Goal: Task Accomplishment & Management: Manage account settings

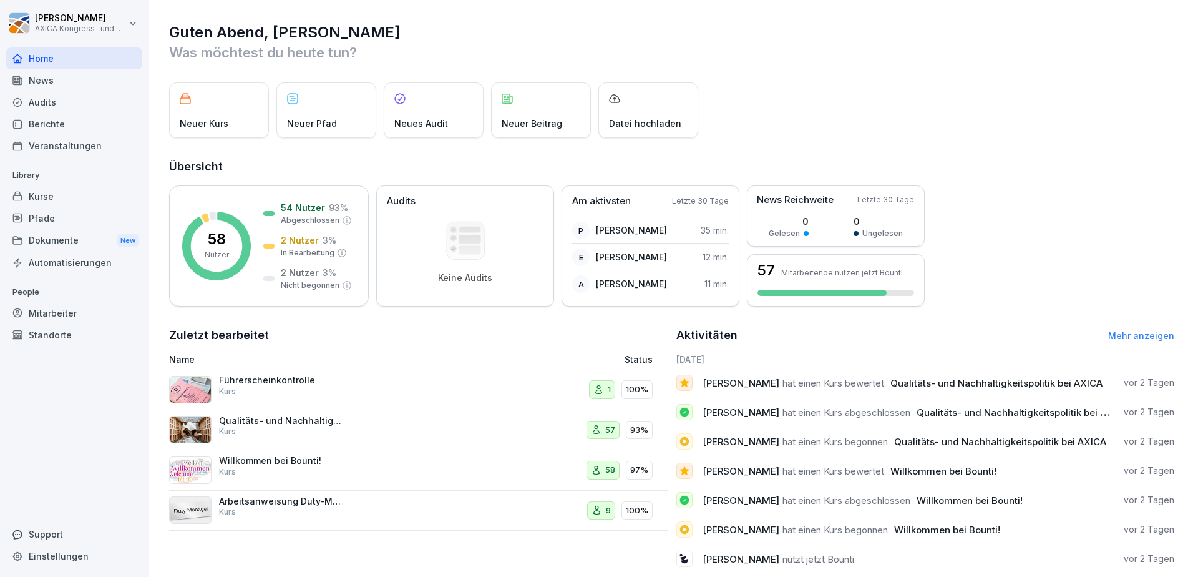
click at [46, 99] on div "Audits" at bounding box center [74, 102] width 136 height 22
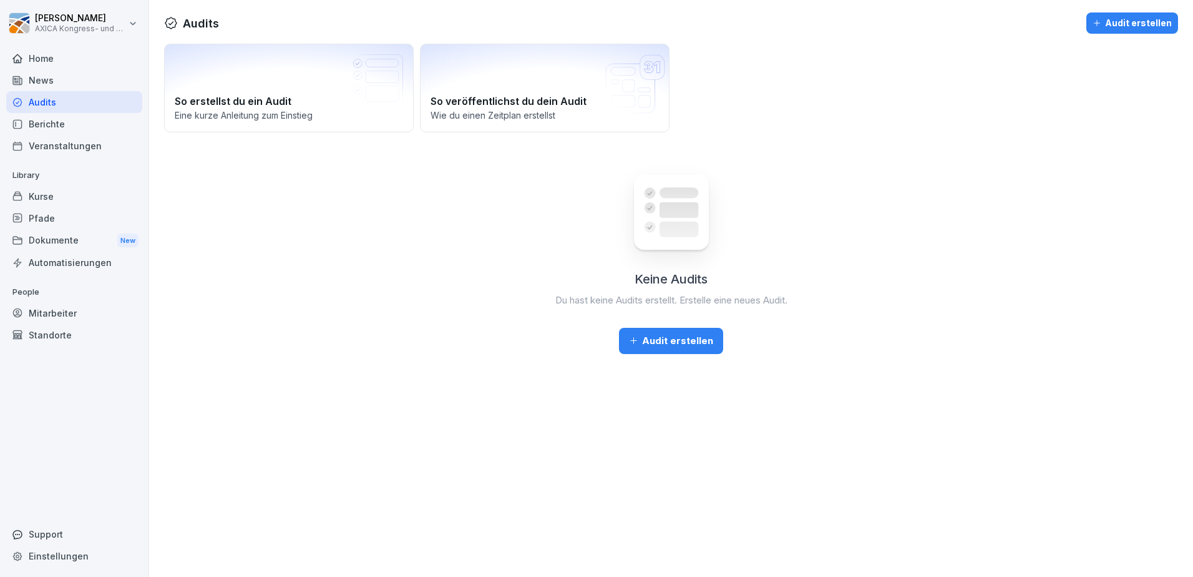
click at [57, 119] on div "Berichte" at bounding box center [74, 124] width 136 height 22
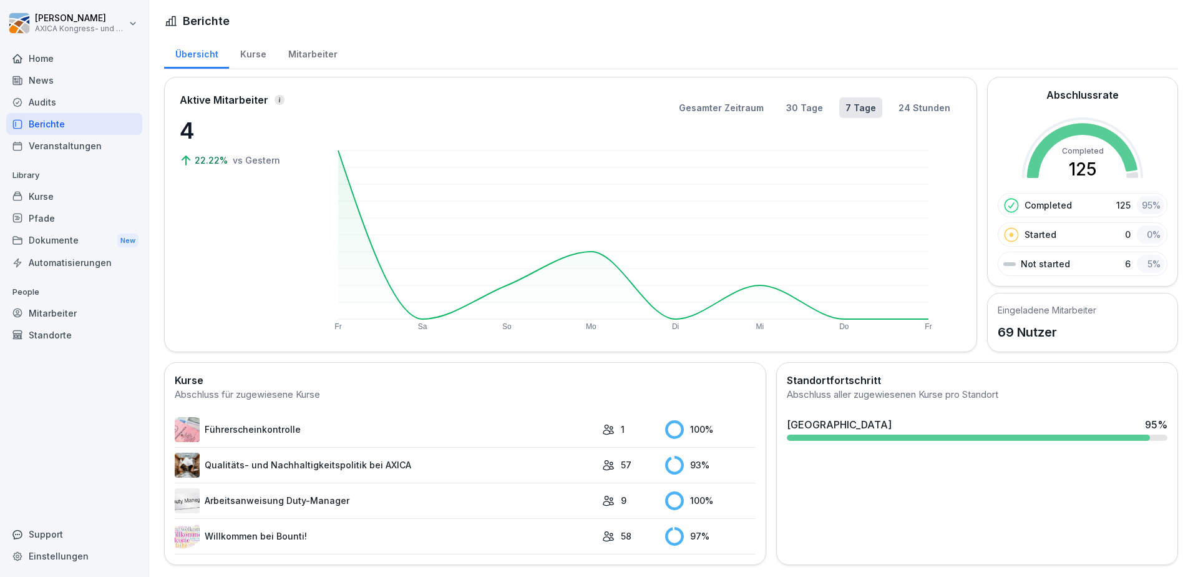
click at [74, 145] on div "Veranstaltungen" at bounding box center [74, 146] width 136 height 22
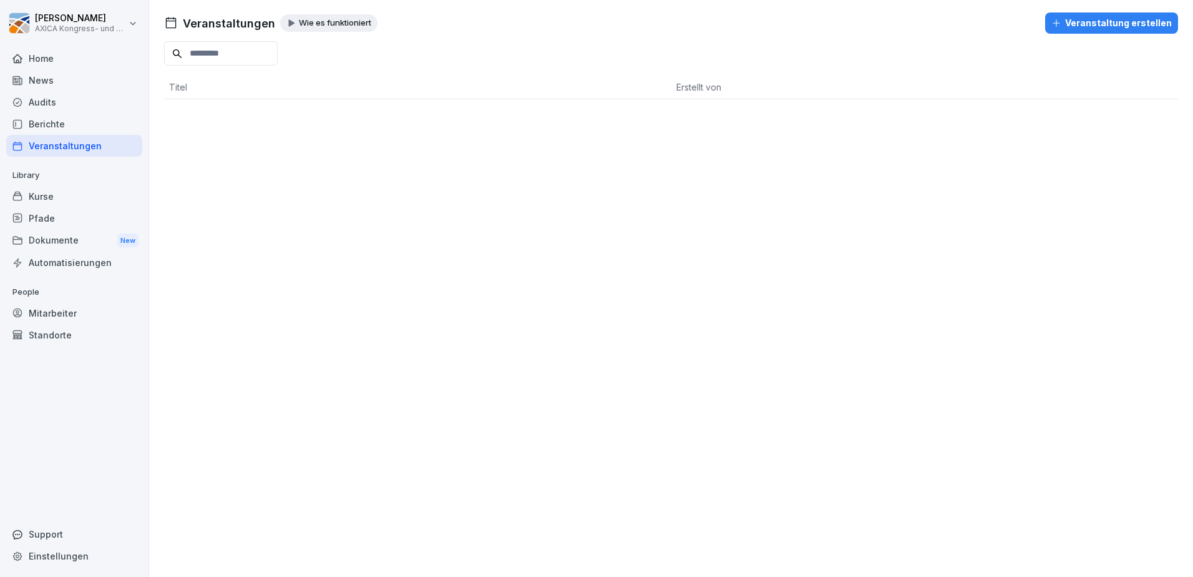
click at [53, 197] on div "Kurse" at bounding box center [74, 196] width 136 height 22
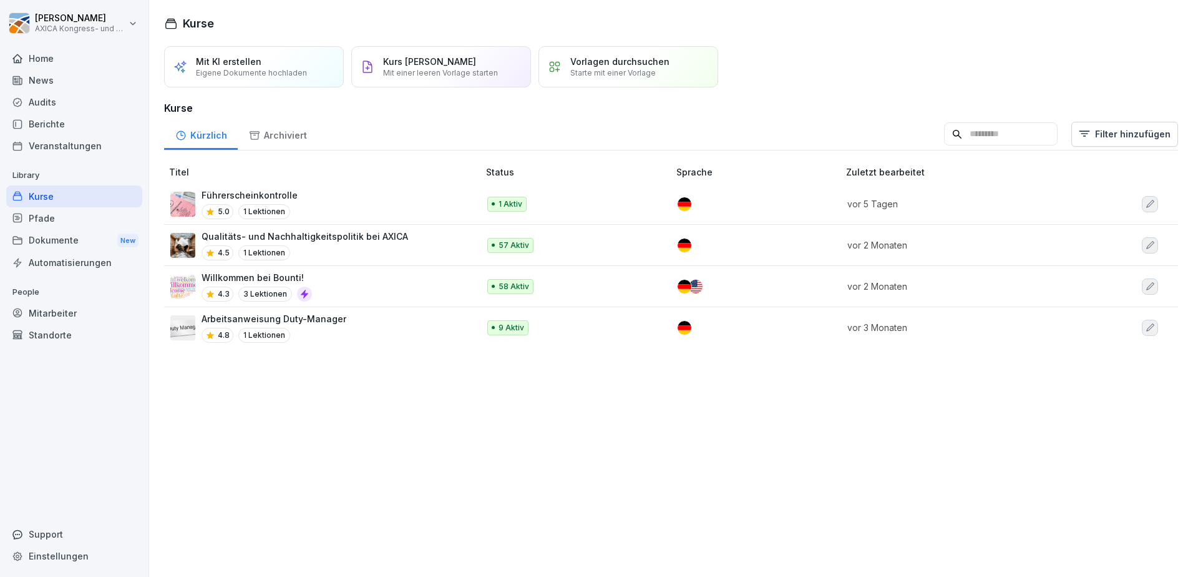
click at [315, 205] on div "Führerscheinkontrolle 5.0 1 Lektionen" at bounding box center [318, 204] width 296 height 31
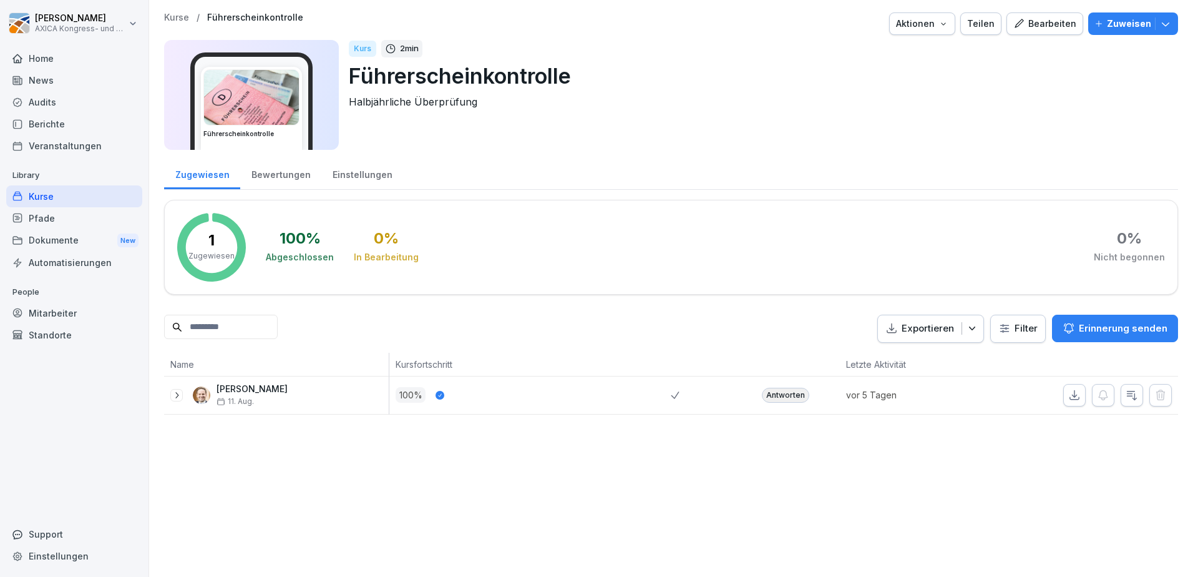
click at [1125, 26] on p "Zuweisen" at bounding box center [1129, 24] width 44 height 14
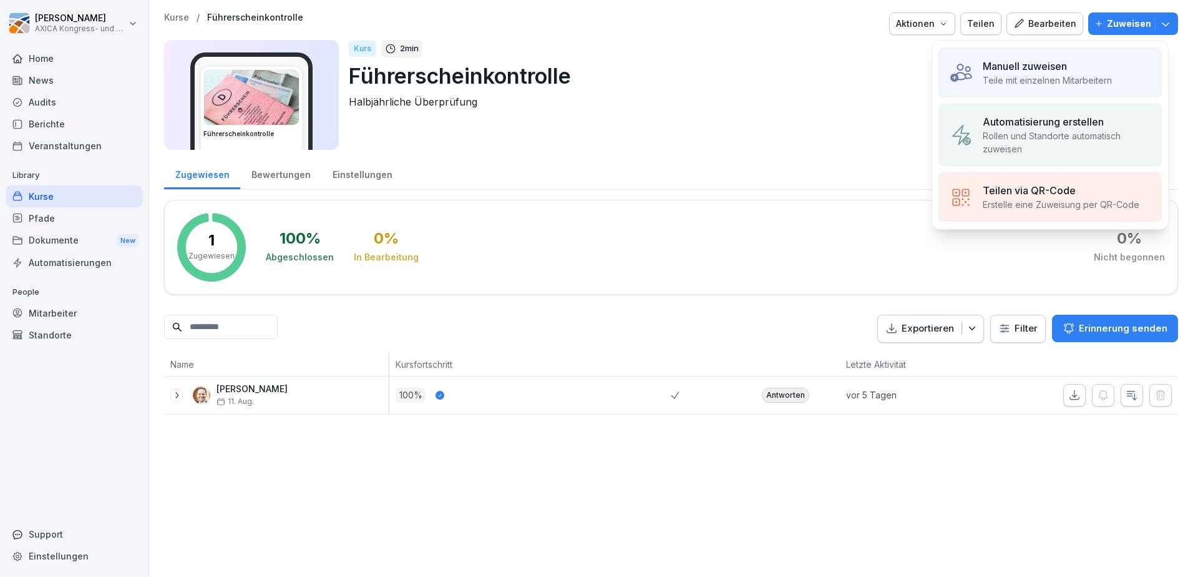
click at [1056, 115] on p "Automatisierung erstellen" at bounding box center [1043, 121] width 121 height 15
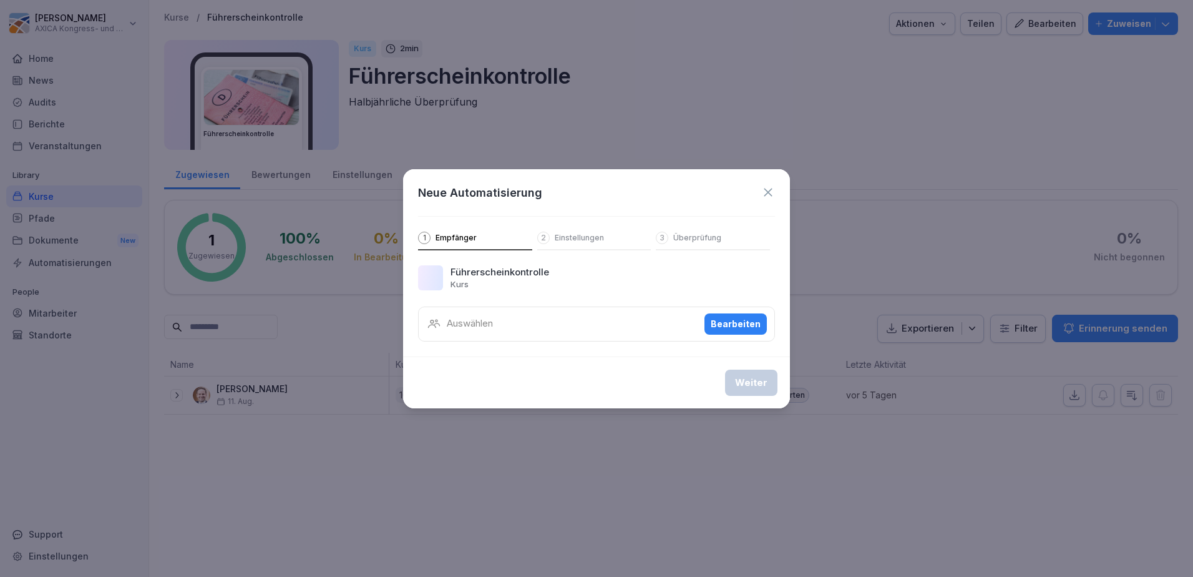
click at [593, 318] on div "Auswählen Bearbeiten" at bounding box center [596, 323] width 357 height 35
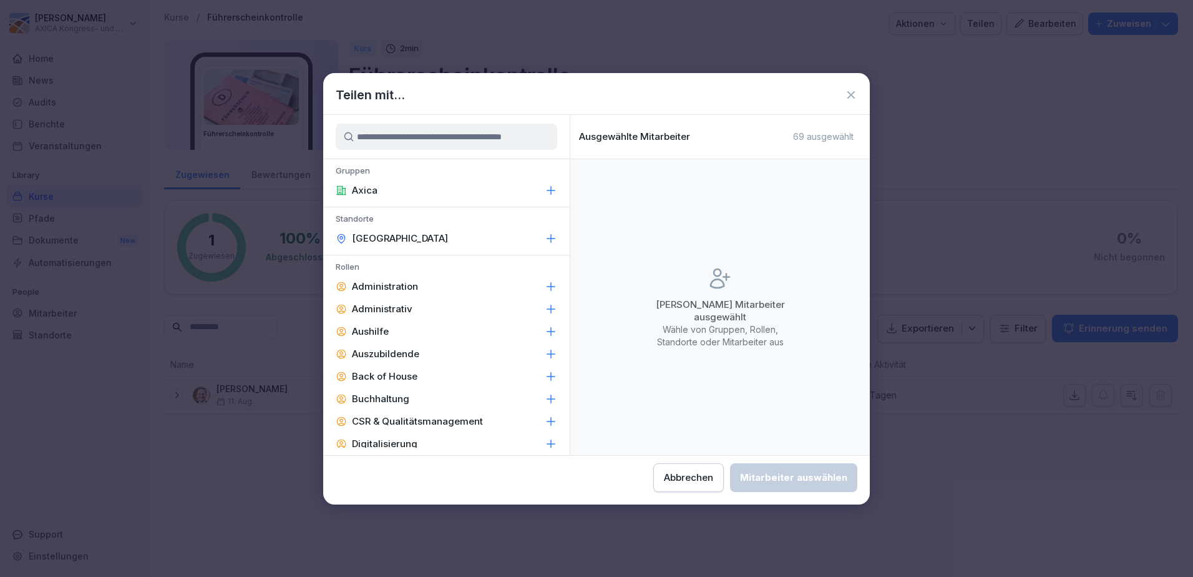
drag, startPoint x: 409, startPoint y: 137, endPoint x: 564, endPoint y: 140, distance: 154.8
click at [564, 140] on div at bounding box center [446, 137] width 247 height 44
drag, startPoint x: 429, startPoint y: 139, endPoint x: 586, endPoint y: 139, distance: 157.3
click at [586, 139] on div "Gruppen Axica Standorte Berlin Rollen Administration Administrativ Aushilfe Aus…" at bounding box center [596, 285] width 547 height 340
click at [849, 99] on icon at bounding box center [851, 95] width 12 height 12
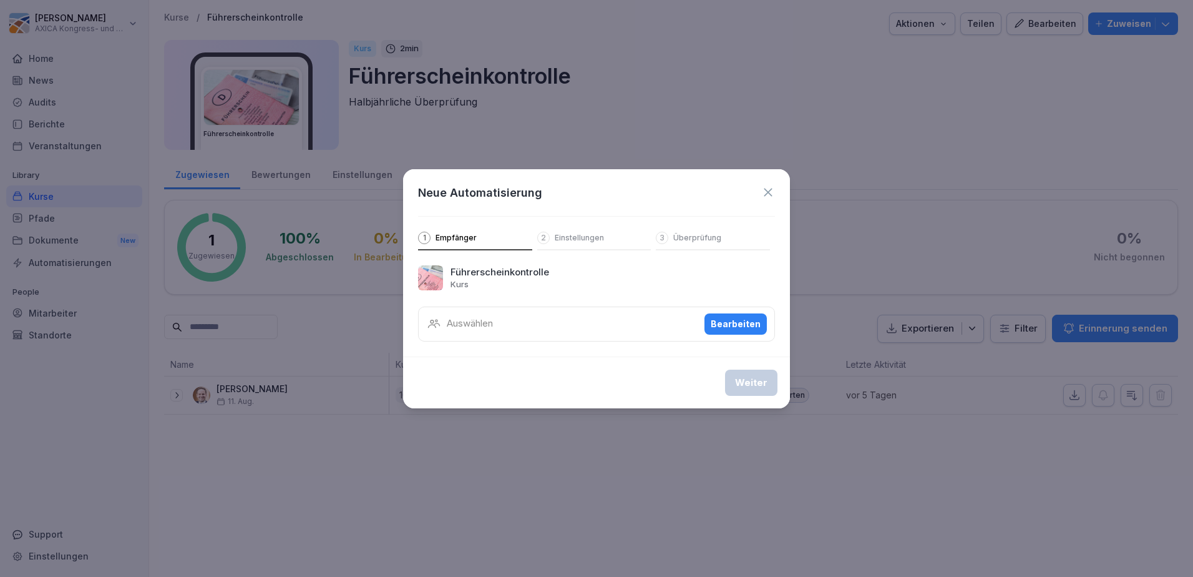
click at [768, 191] on icon at bounding box center [768, 192] width 8 height 8
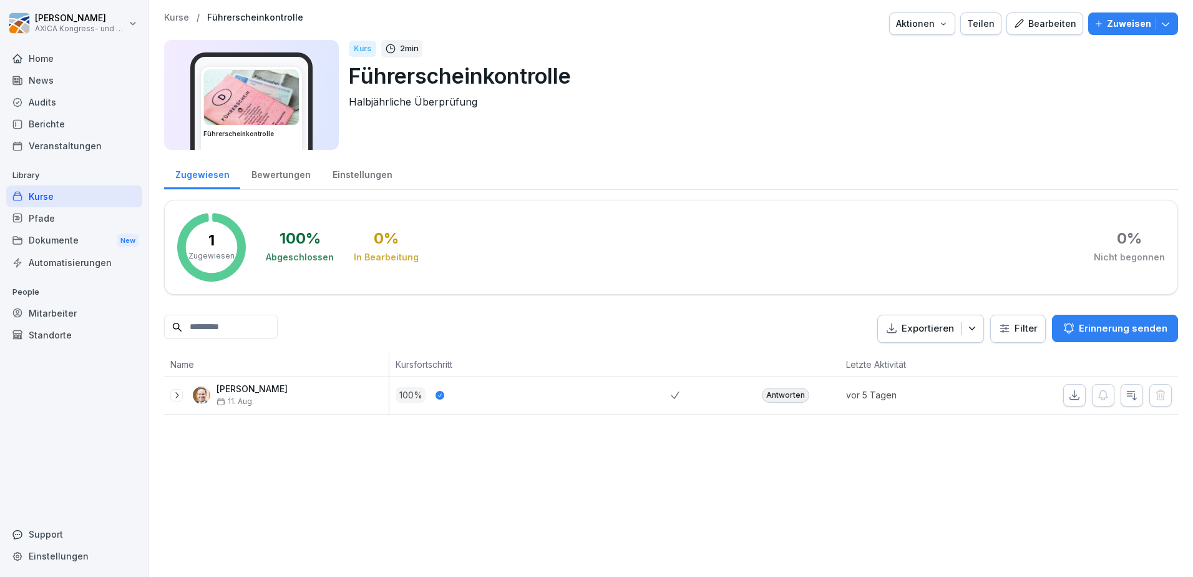
click at [70, 64] on div "Home" at bounding box center [74, 58] width 136 height 22
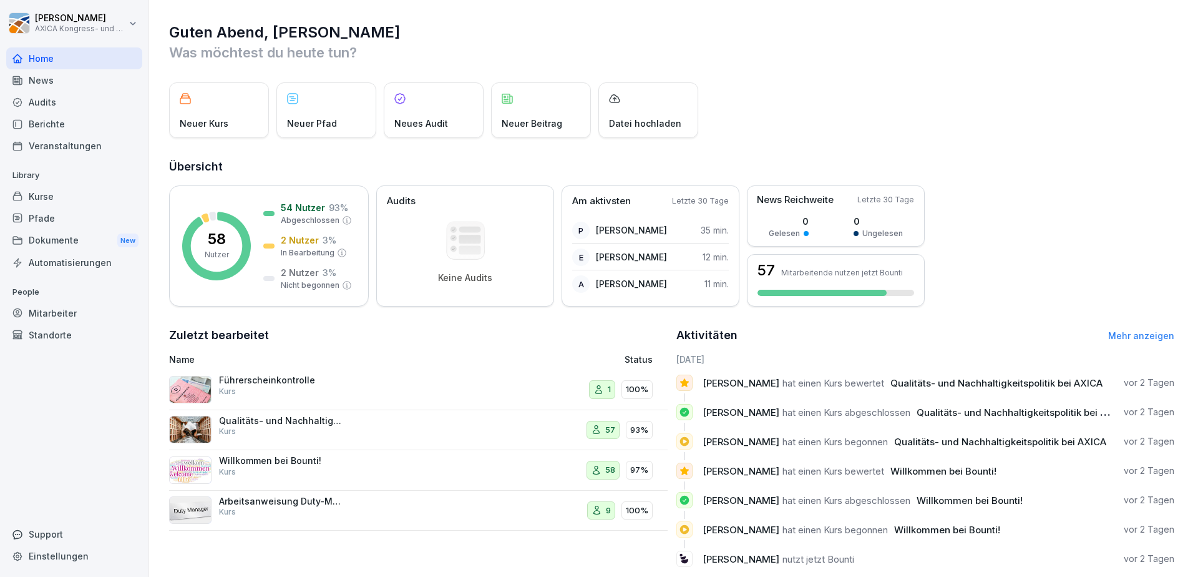
click at [66, 314] on div "Mitarbeiter" at bounding box center [74, 313] width 136 height 22
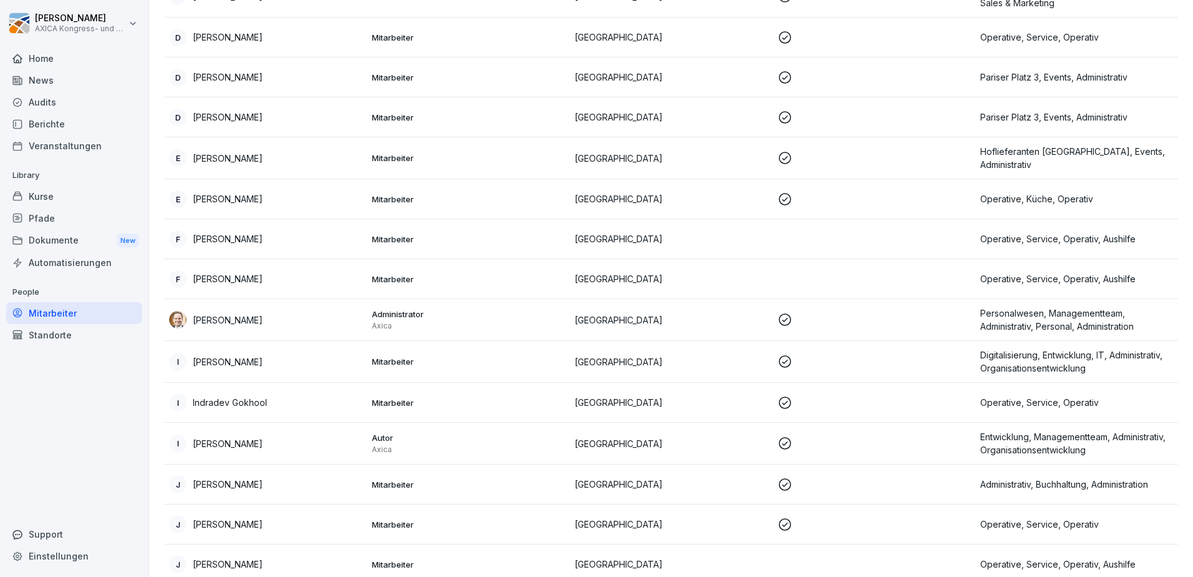
scroll to position [624, 0]
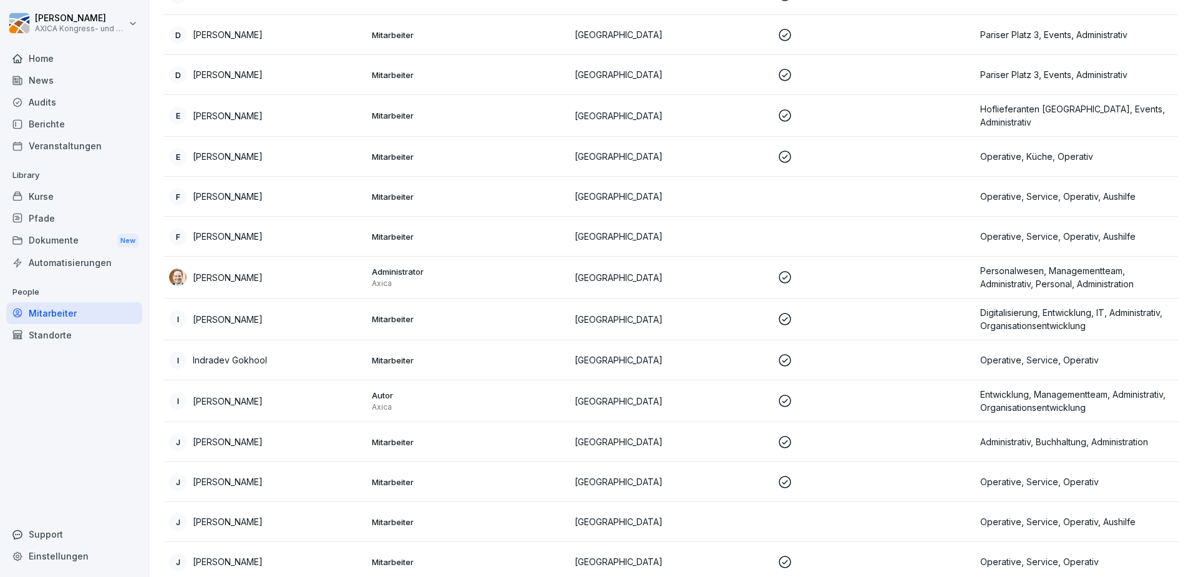
click at [236, 400] on p "Irene Wolters" at bounding box center [228, 400] width 70 height 13
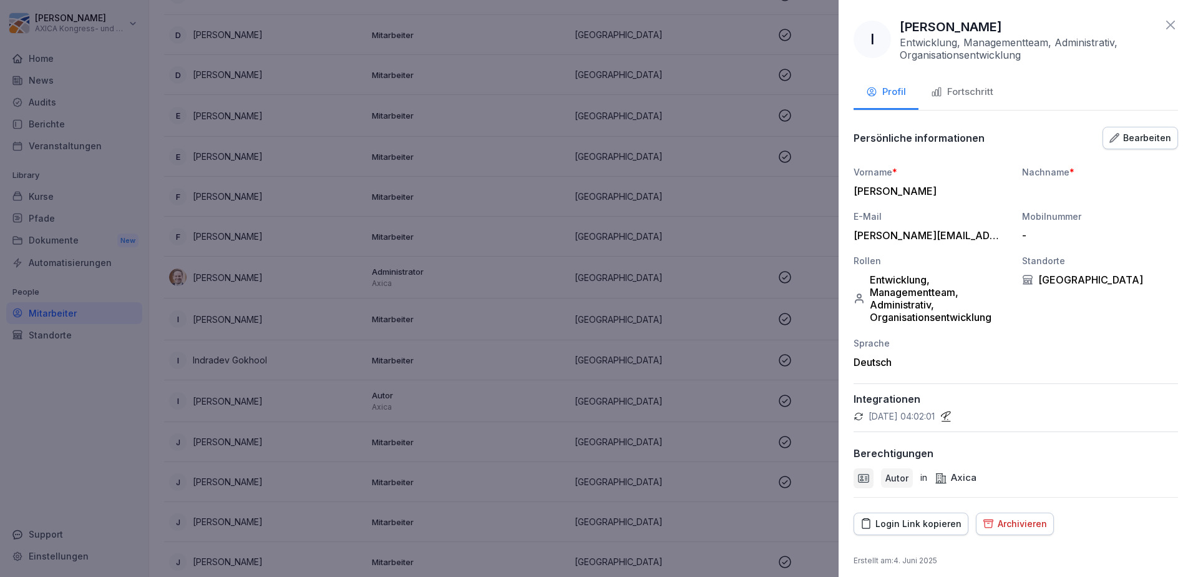
click at [901, 241] on div "irene.wolters@axica.de" at bounding box center [929, 235] width 150 height 12
